Goal: Task Accomplishment & Management: Use online tool/utility

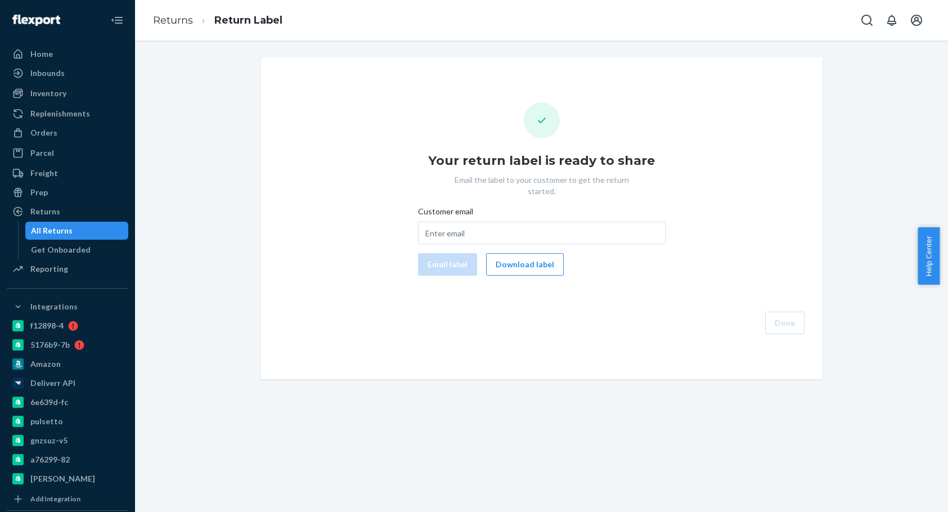
click at [705, 92] on div "Your return label is ready to share Email the label to your customer to get the…" at bounding box center [541, 218] width 561 height 322
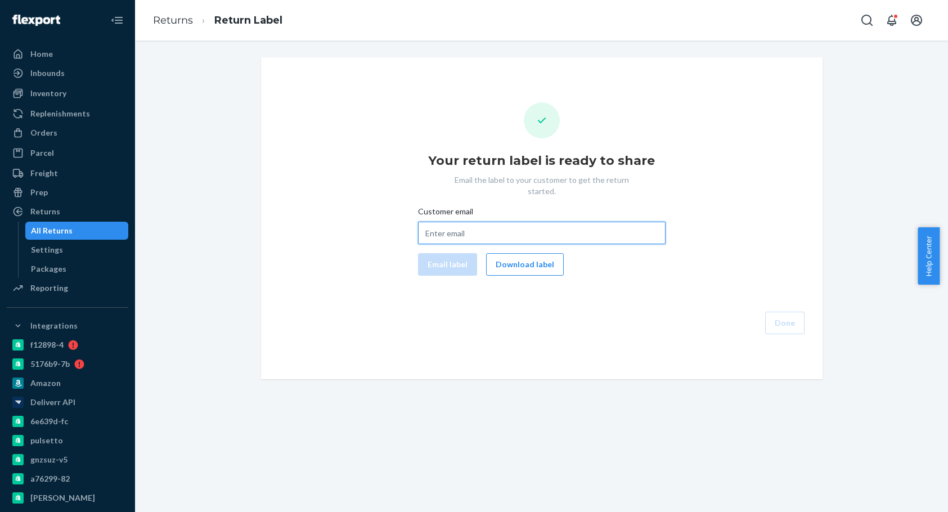
click at [475, 222] on input "Customer email" at bounding box center [541, 233] width 247 height 22
click at [873, 25] on icon "Open Search Box" at bounding box center [866, 19] width 13 height 13
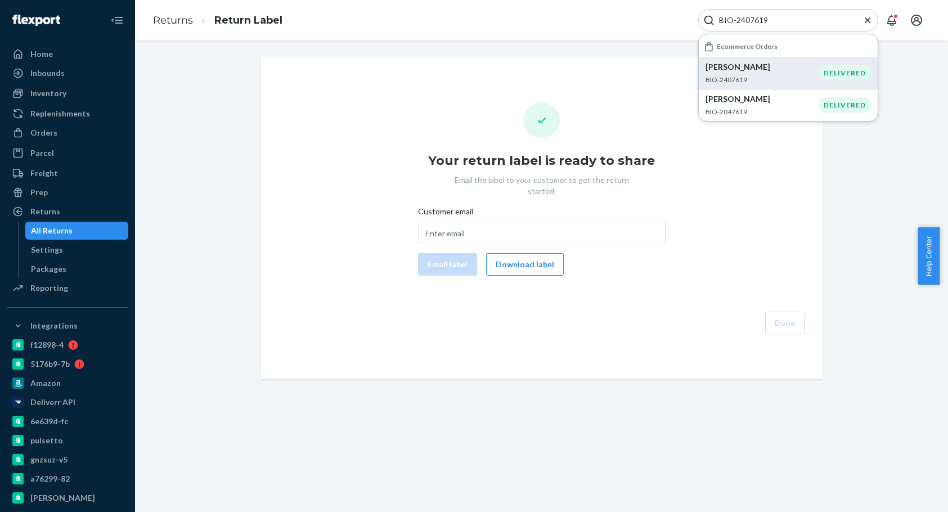
type input "BIO-2407619"
click at [772, 77] on p "BIO-2407619" at bounding box center [761, 80] width 113 height 10
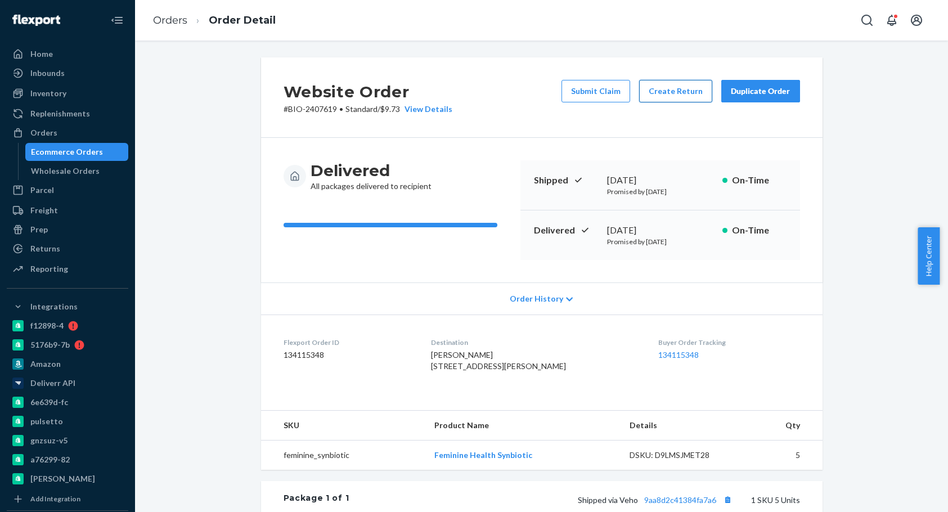
click at [655, 100] on button "Create Return" at bounding box center [675, 91] width 73 height 22
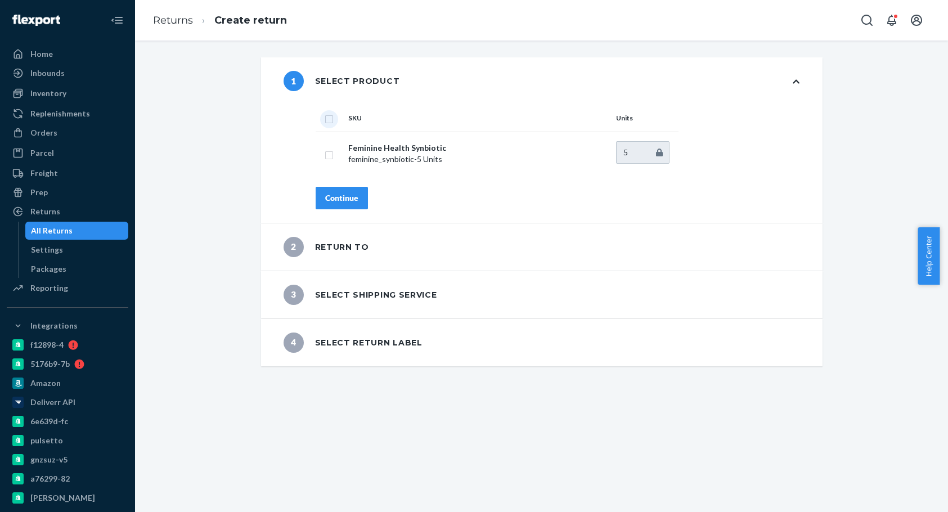
click at [328, 120] on input "checkbox" at bounding box center [328, 118] width 9 height 12
checkbox input "true"
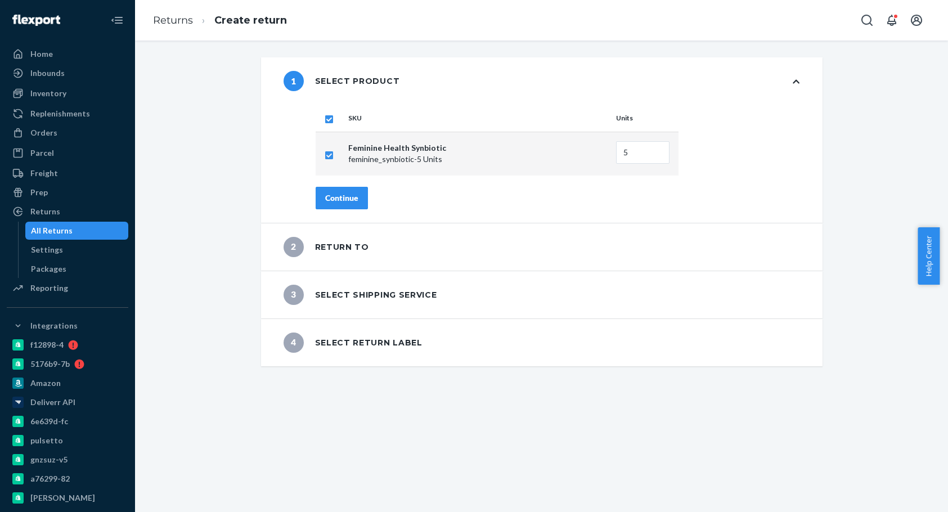
click at [336, 197] on div "Continue" at bounding box center [341, 197] width 33 height 11
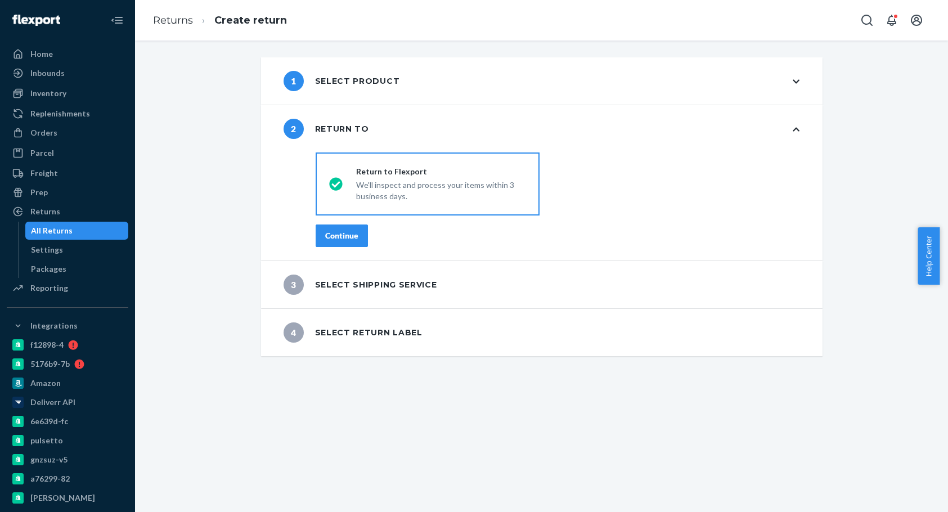
click at [354, 244] on button "Continue" at bounding box center [341, 235] width 52 height 22
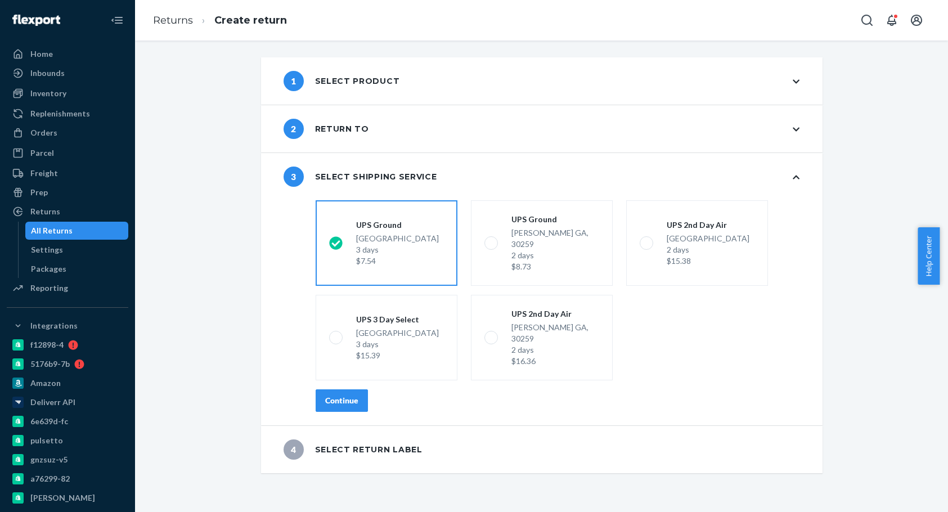
click at [342, 389] on button "Continue" at bounding box center [341, 400] width 52 height 22
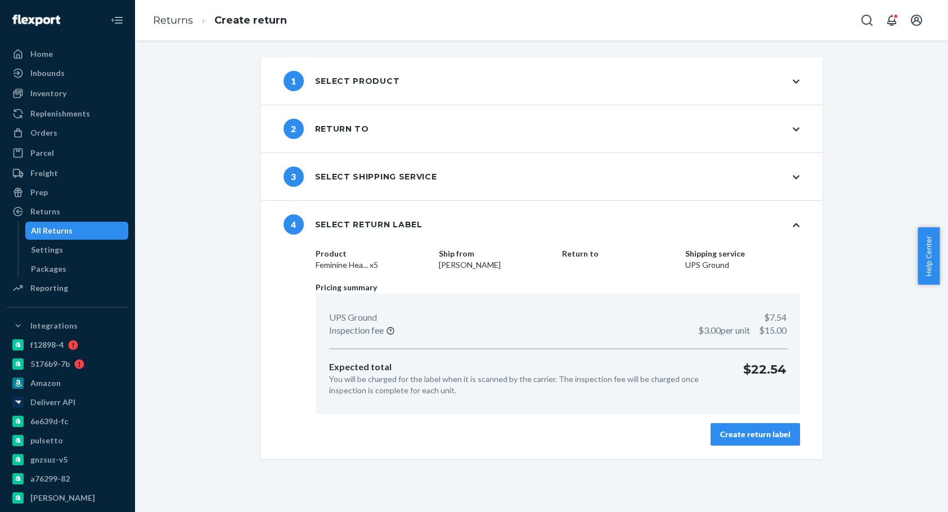
click at [763, 444] on button "Create return label" at bounding box center [754, 434] width 89 height 22
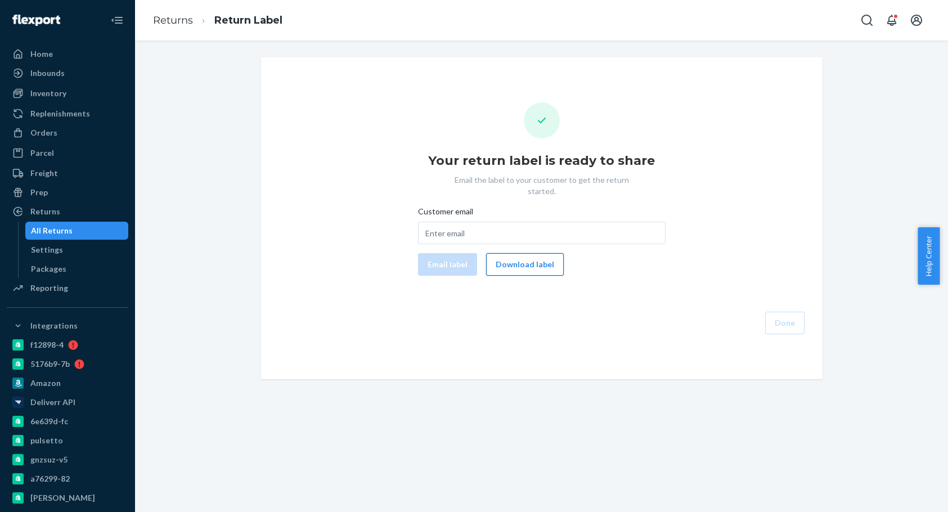
click at [524, 258] on button "Download label" at bounding box center [525, 264] width 78 height 22
